Goal: Task Accomplishment & Management: Complete application form

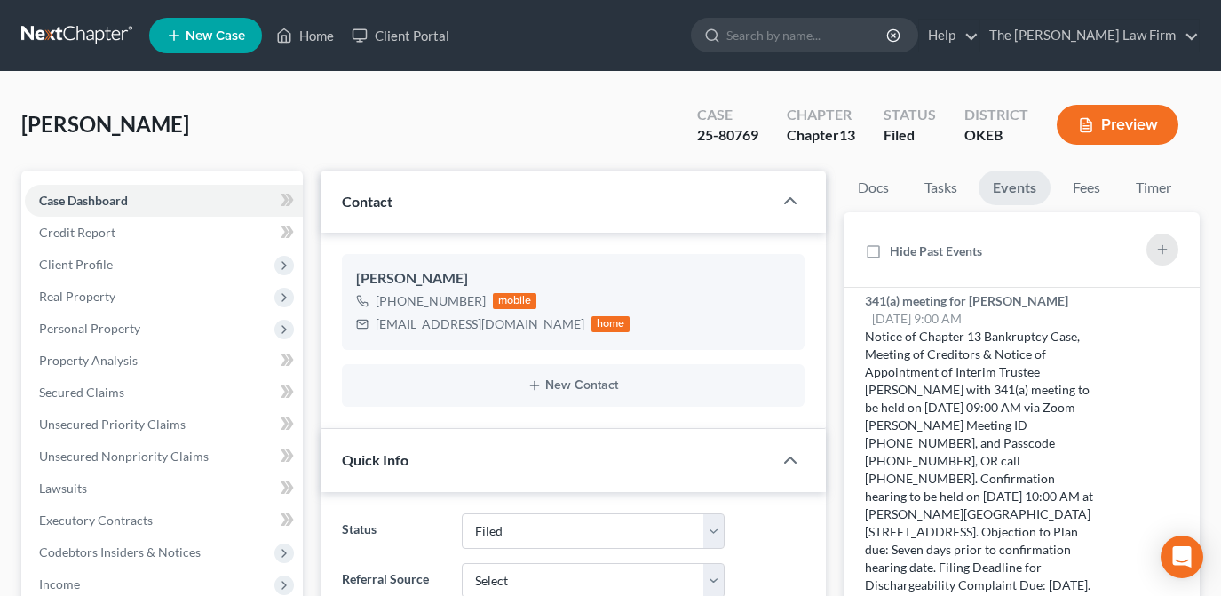
select select "2"
click at [307, 36] on link "Home" at bounding box center [304, 36] width 75 height 32
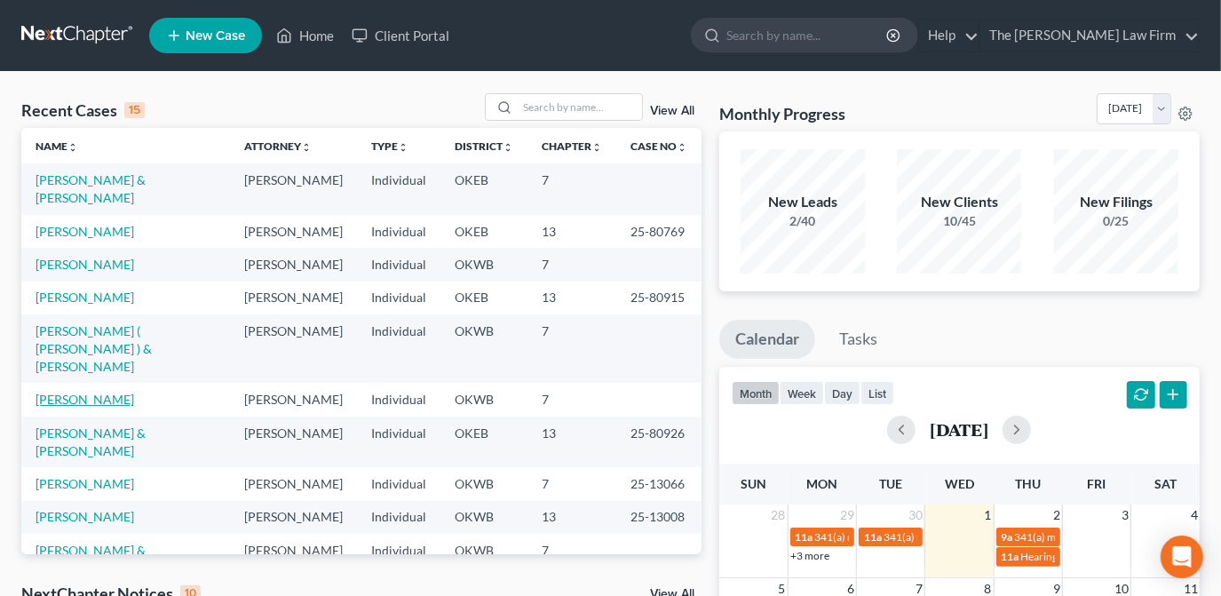
click at [122, 392] on link "[PERSON_NAME]" at bounding box center [85, 399] width 99 height 15
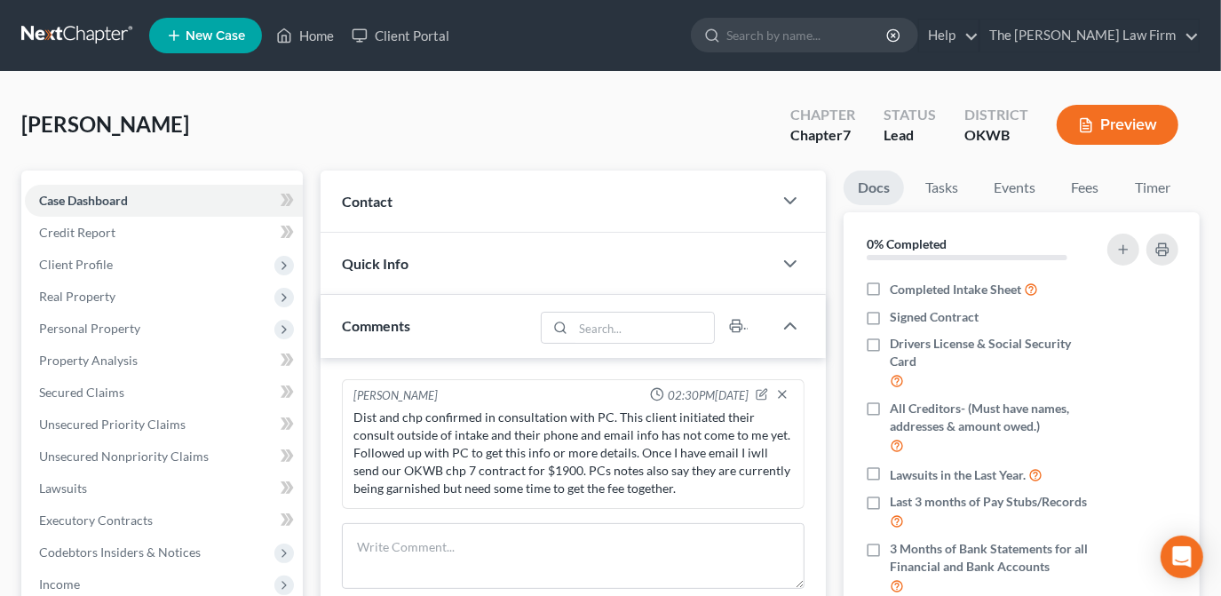
click at [626, 185] on div "Contact" at bounding box center [547, 201] width 452 height 61
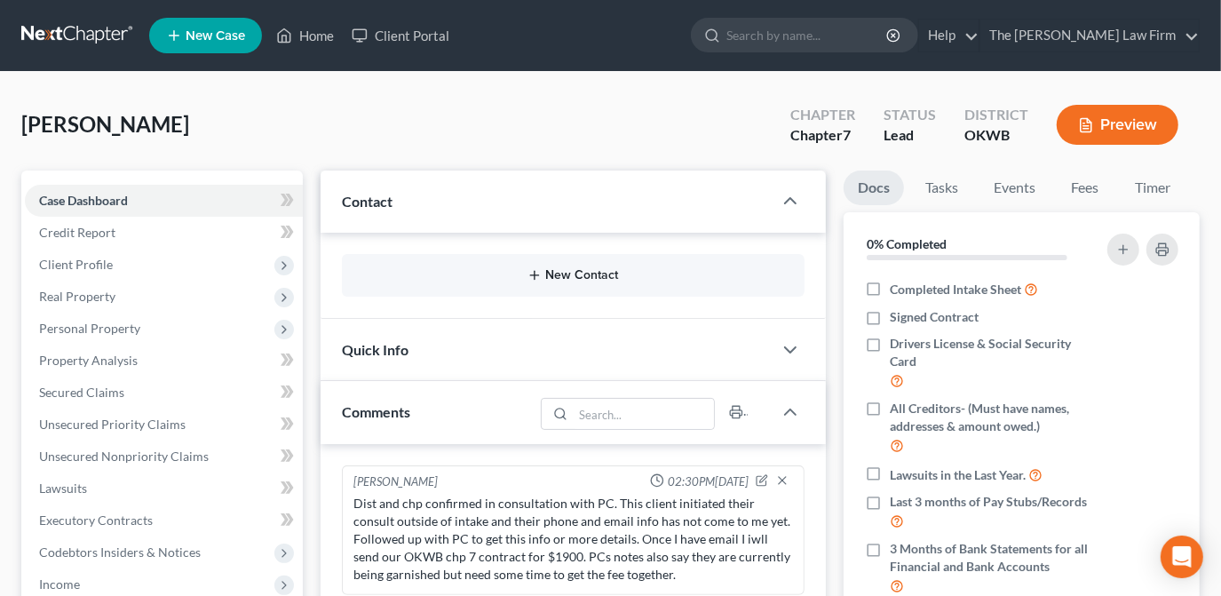
click at [592, 274] on button "New Contact" at bounding box center [573, 275] width 434 height 14
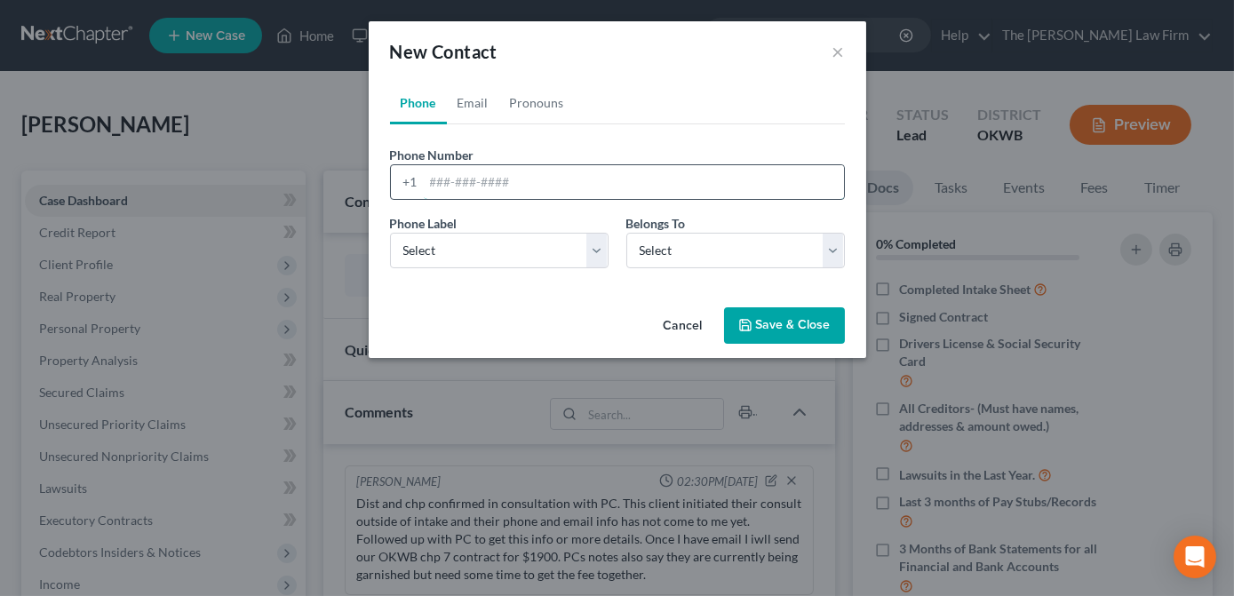
click at [489, 177] on input "tel" at bounding box center [634, 182] width 420 height 34
paste input "[PHONE_NUMBER]"
type input "[PHONE_NUMBER]"
click at [499, 253] on select "Select Mobile Home Work Other" at bounding box center [499, 251] width 218 height 36
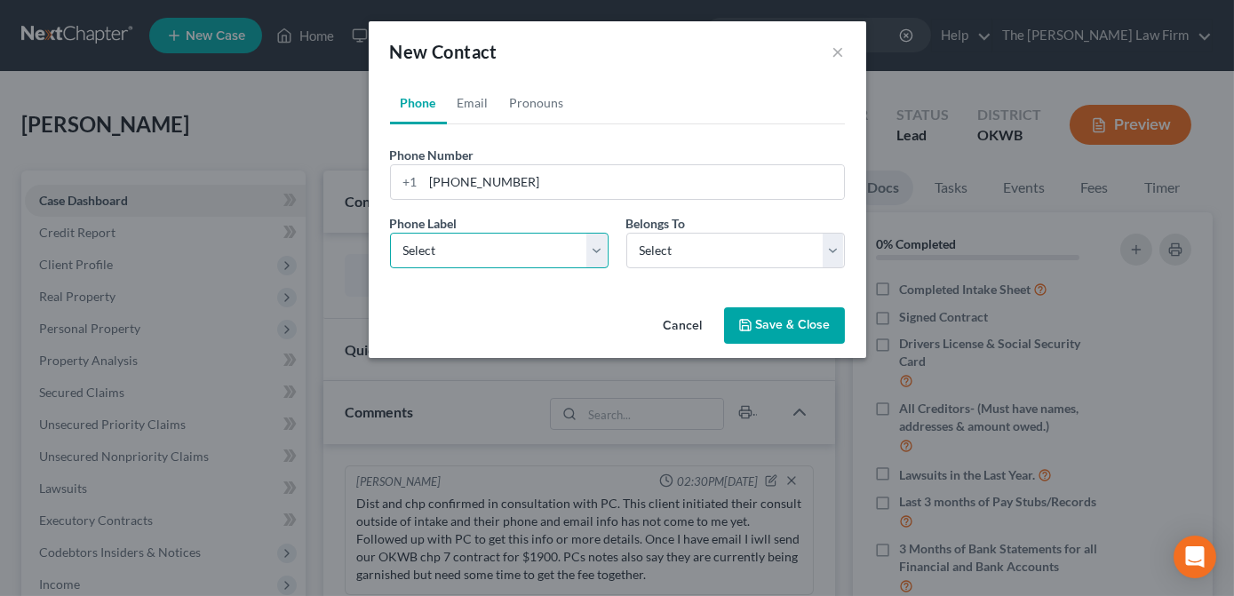
select select "0"
click at [390, 233] on select "Select Mobile Home Work Other" at bounding box center [499, 251] width 218 height 36
click at [654, 252] on select "Select Client Other" at bounding box center [735, 251] width 218 height 36
select select "0"
click at [626, 233] on select "Select Client Other" at bounding box center [735, 251] width 218 height 36
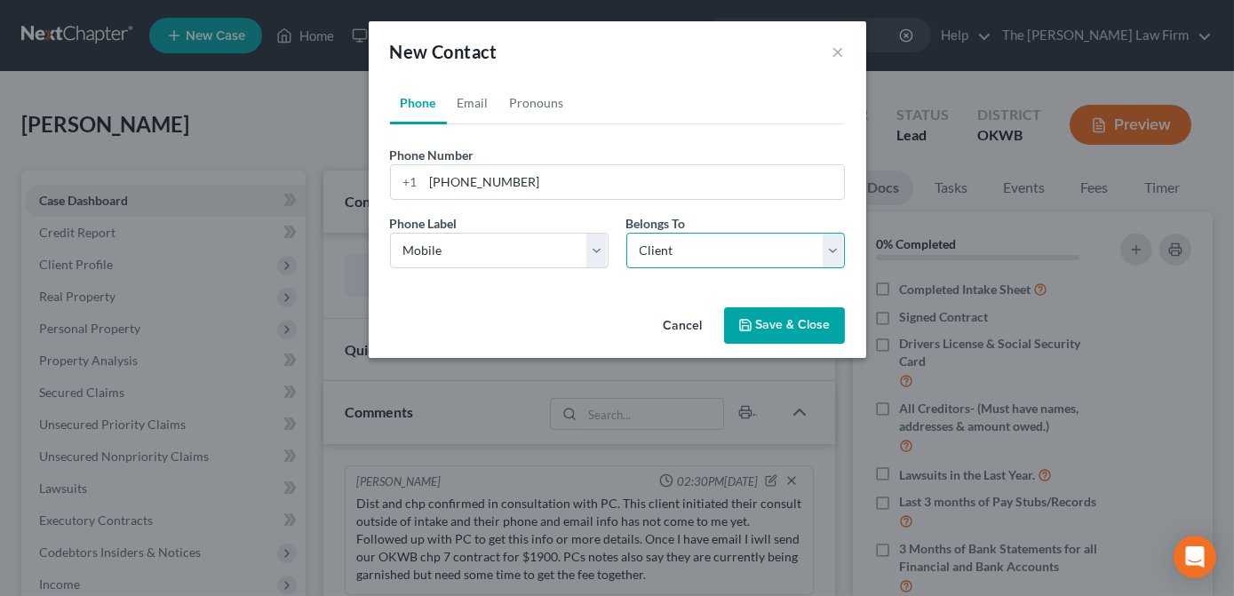
select select "0"
click at [477, 109] on link "Email" at bounding box center [473, 103] width 52 height 43
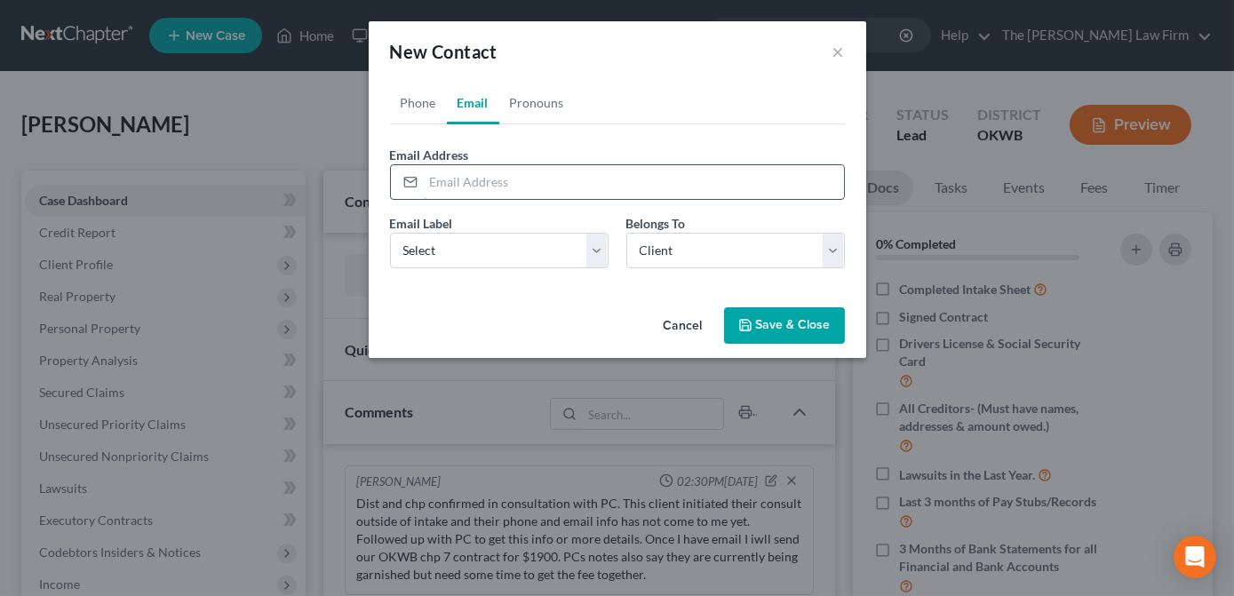
click at [490, 172] on input "email" at bounding box center [634, 182] width 420 height 34
paste input "[EMAIL_ADDRESS][DOMAIN_NAME]"
type input "[EMAIL_ADDRESS][DOMAIN_NAME]"
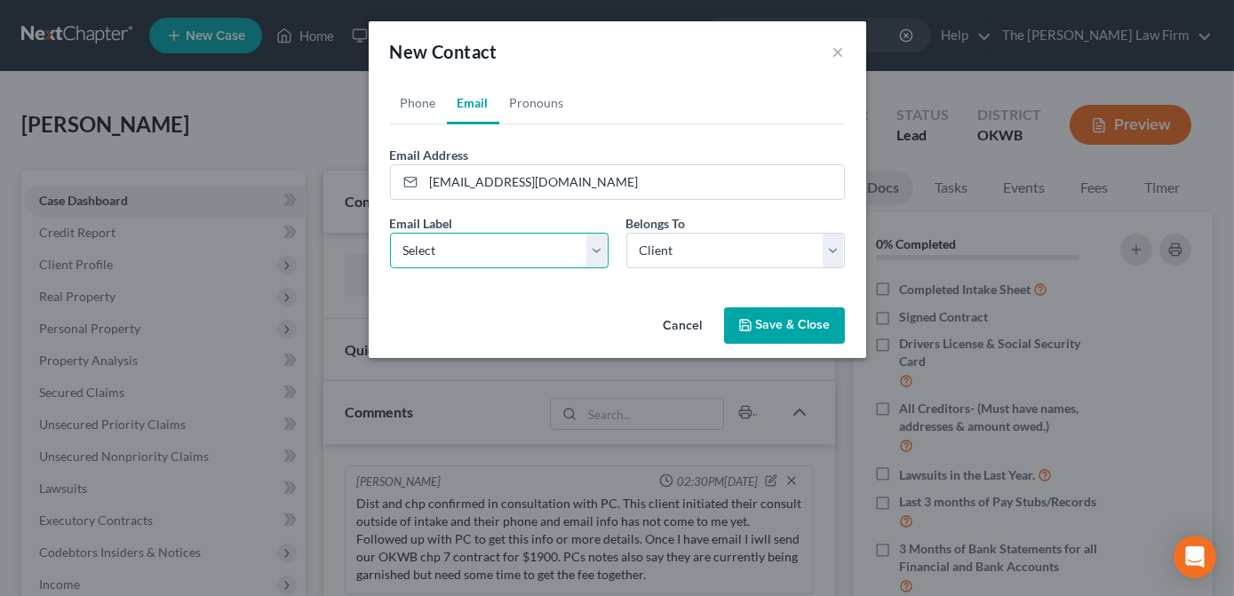
click at [511, 254] on select "Select Home Work Other" at bounding box center [499, 251] width 218 height 36
select select "0"
click at [390, 233] on select "Select Home Work Other" at bounding box center [499, 251] width 218 height 36
click at [726, 314] on button "Save & Close" at bounding box center [784, 325] width 121 height 37
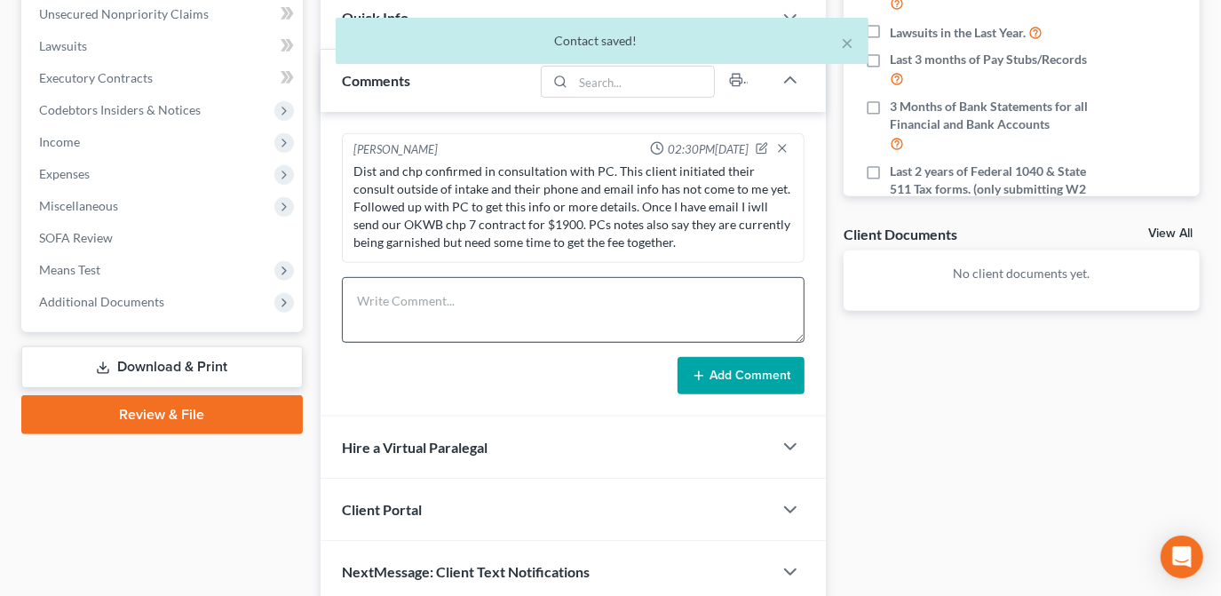
scroll to position [403, 0]
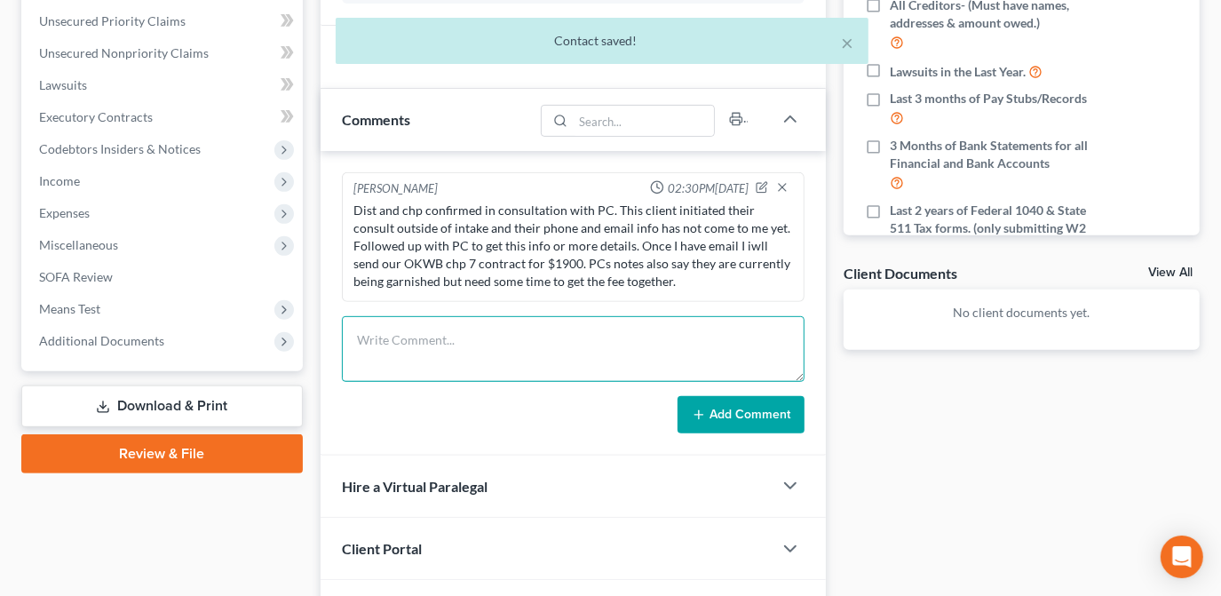
click at [429, 363] on textarea at bounding box center [573, 349] width 463 height 66
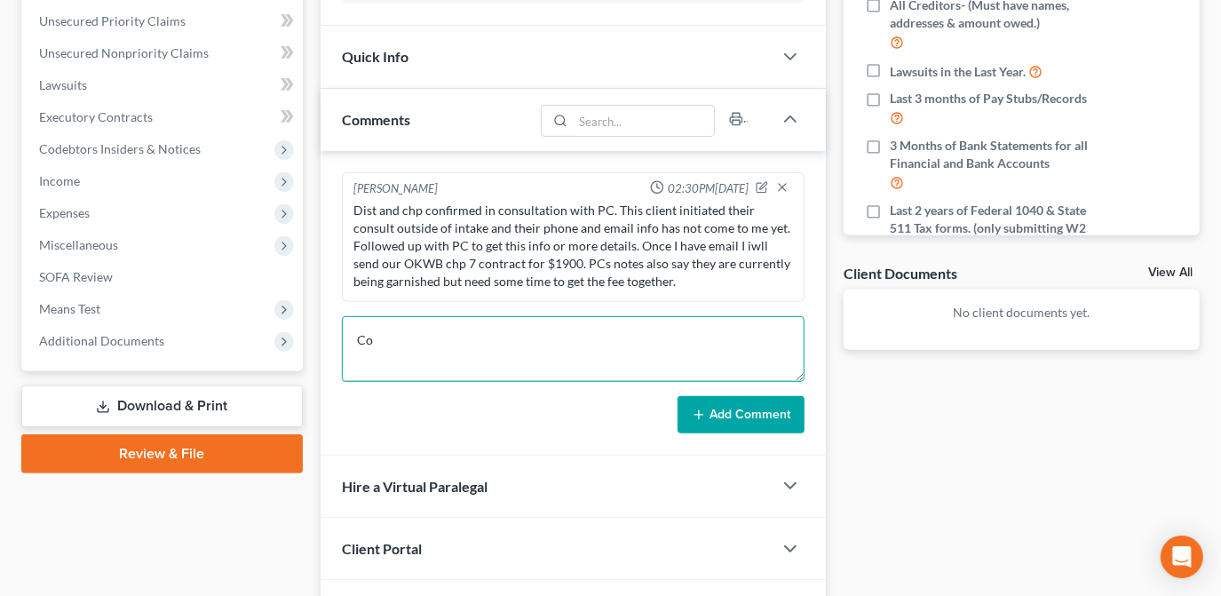
type textarea "C"
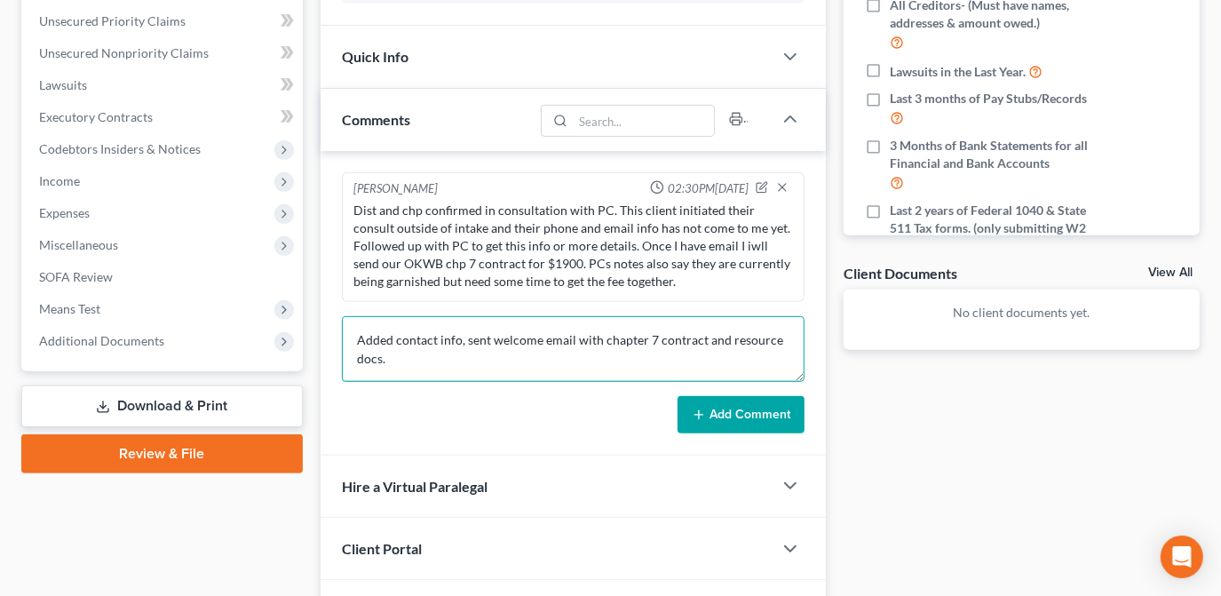
type textarea "Added contact info, sent welcome email with chapter 7 contract and resource doc…"
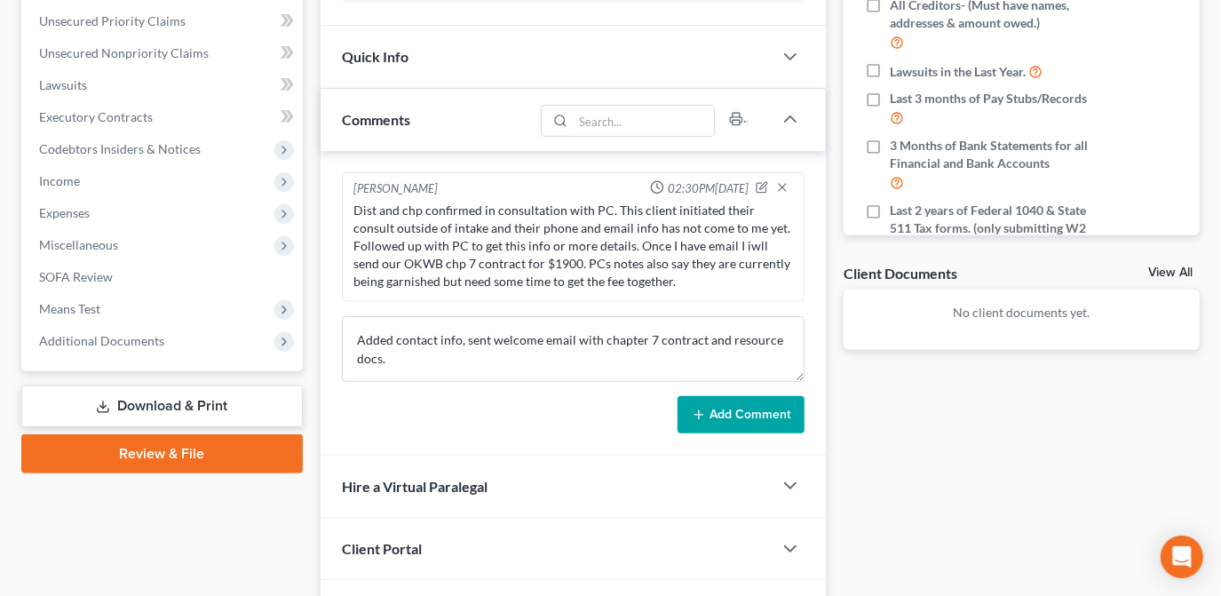
click at [711, 403] on button "Add Comment" at bounding box center [741, 414] width 127 height 37
